Goal: Information Seeking & Learning: Learn about a topic

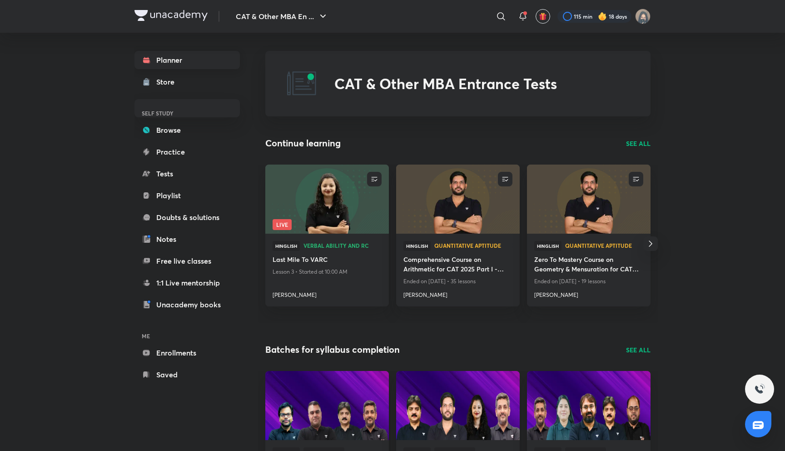
click at [199, 59] on link "Planner" at bounding box center [186, 60] width 105 height 18
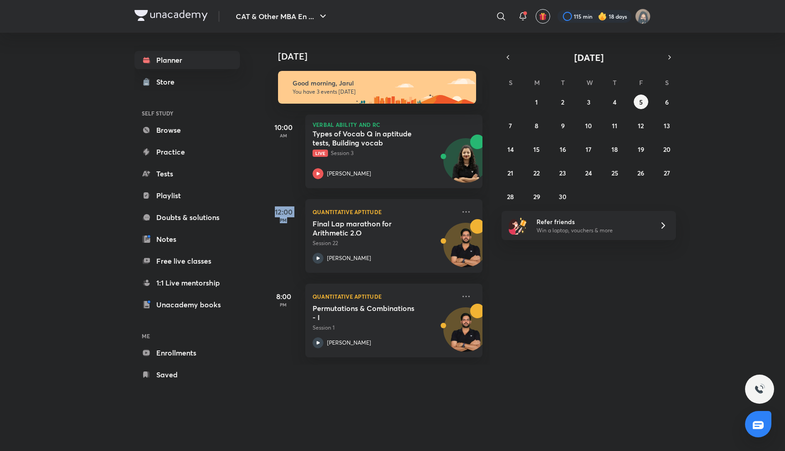
drag, startPoint x: 289, startPoint y: 217, endPoint x: 274, endPoint y: 215, distance: 15.2
click at [274, 215] on div "12:00 PM" at bounding box center [283, 236] width 36 height 74
click at [274, 215] on h5 "12:00" at bounding box center [283, 211] width 36 height 11
click at [579, 19] on div at bounding box center [594, 16] width 75 height 13
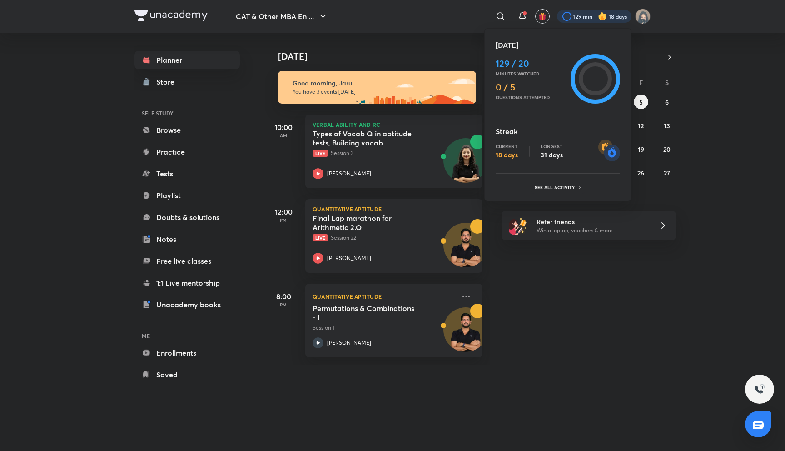
click at [507, 222] on div at bounding box center [392, 225] width 785 height 451
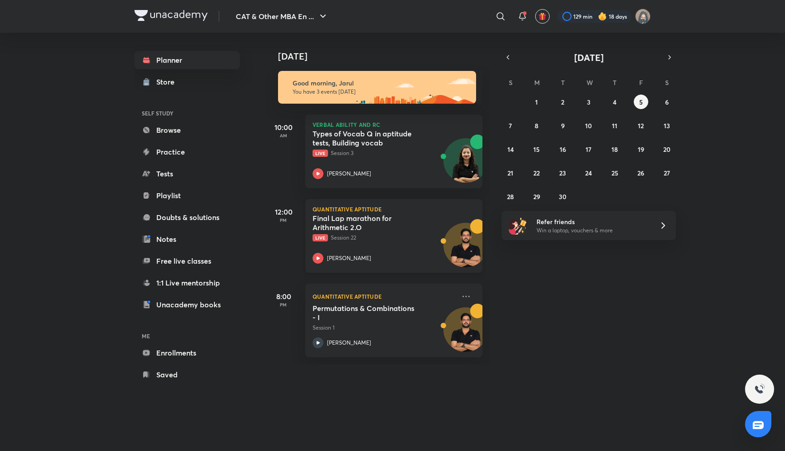
click at [427, 219] on div "Final Lap marathon for Arithmetic 2.O Live Session 22" at bounding box center [384, 228] width 143 height 28
click at [490, 169] on div "Today Good morning, Jarul You have 3 events today 10:00 AM Verbal Ability and R…" at bounding box center [524, 199] width 518 height 332
click at [523, 14] on span at bounding box center [525, 13] width 4 height 4
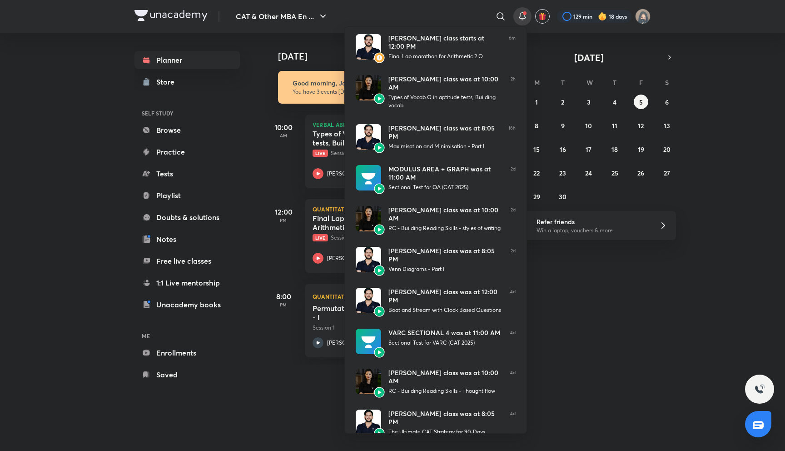
click at [522, 14] on div at bounding box center [392, 225] width 785 height 451
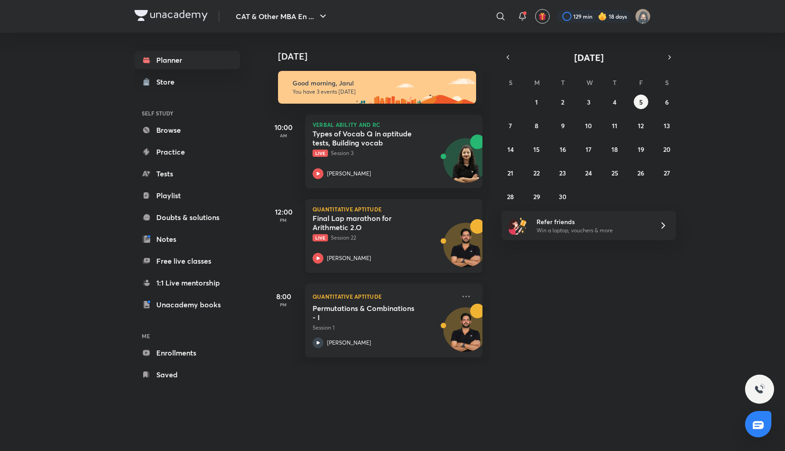
click at [433, 236] on p "Live Session 22" at bounding box center [384, 238] width 143 height 8
